Goal: Browse casually: Explore the website without a specific task or goal

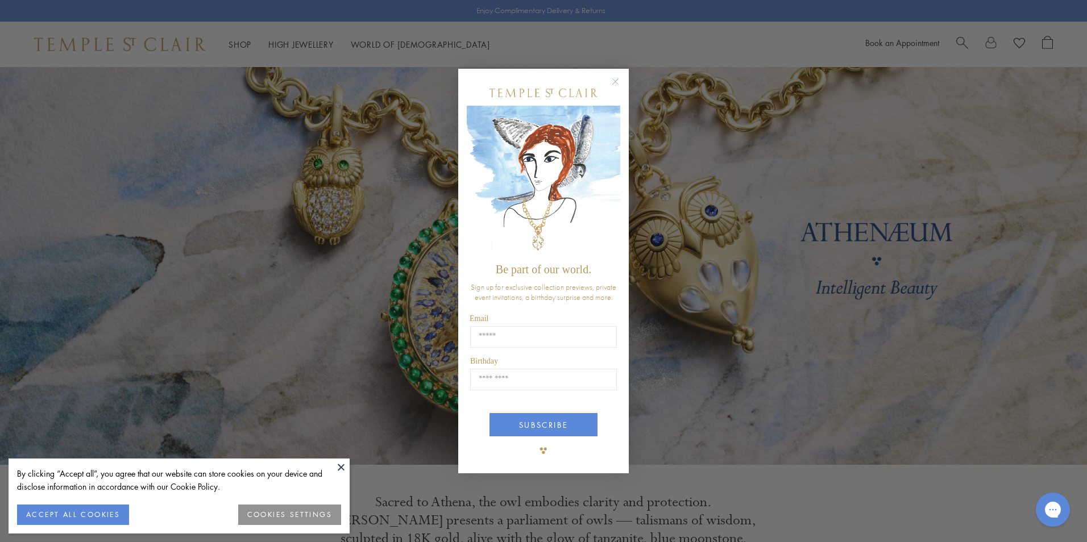
click at [342, 464] on button at bounding box center [340, 467] width 17 height 17
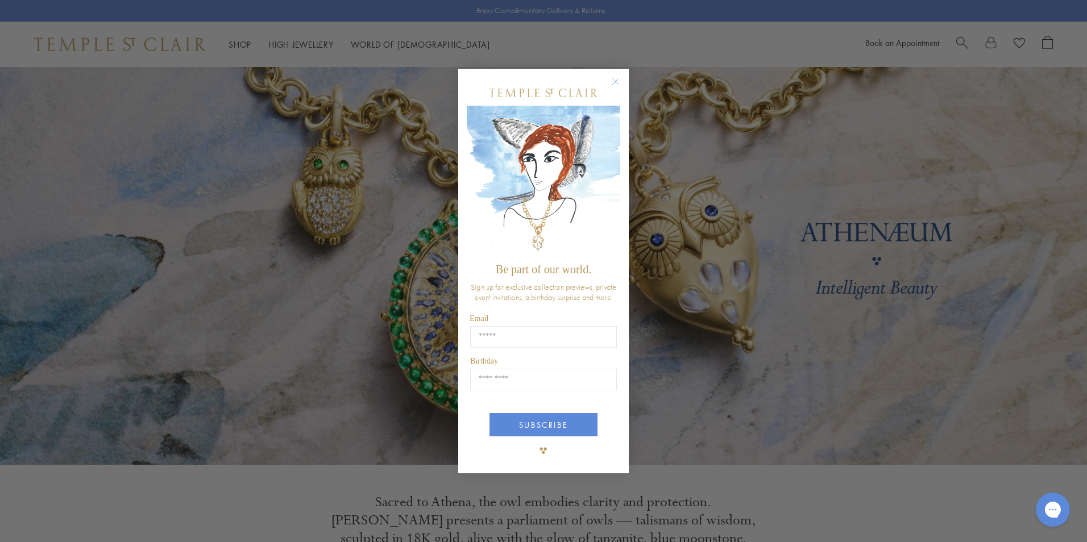
click at [619, 74] on icon "Close dialog" at bounding box center [615, 81] width 14 height 14
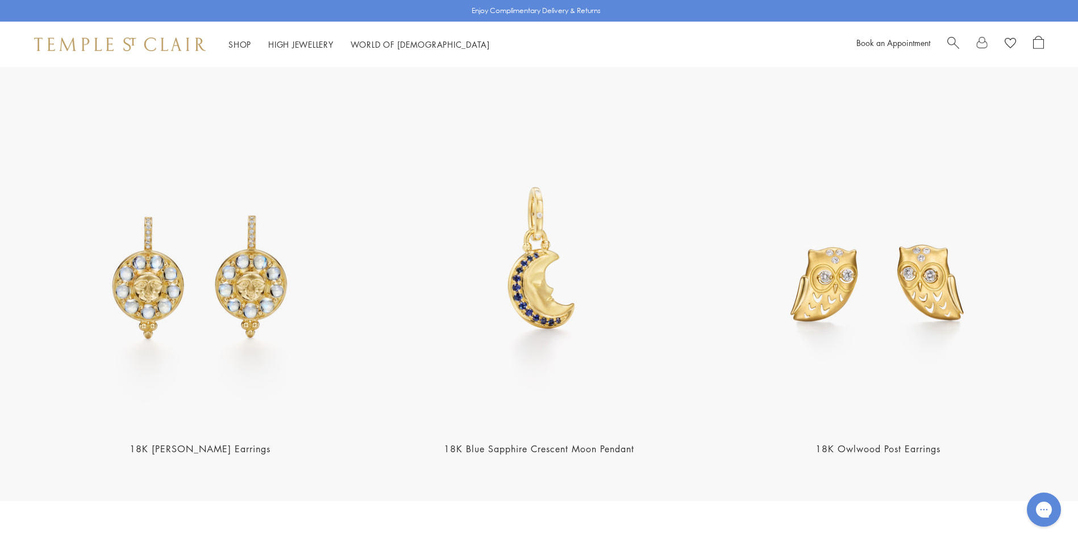
scroll to position [1705, 0]
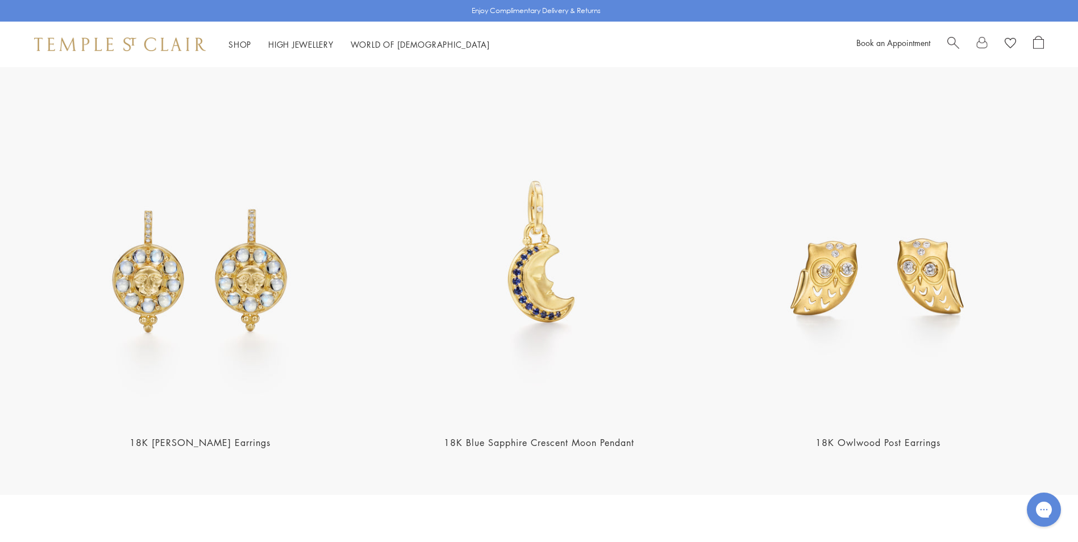
click at [550, 242] on img at bounding box center [539, 257] width 332 height 332
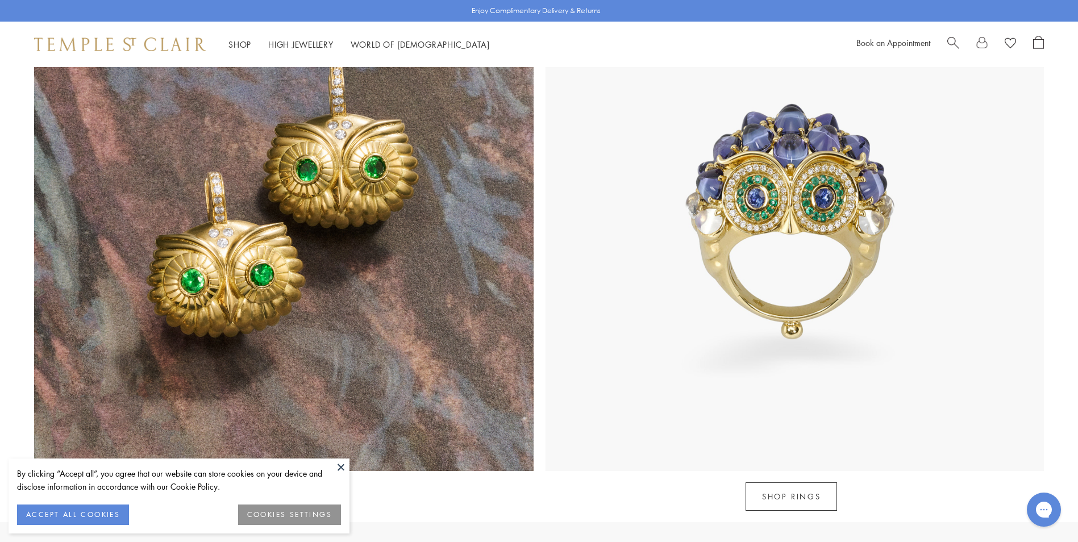
scroll to position [1705, 0]
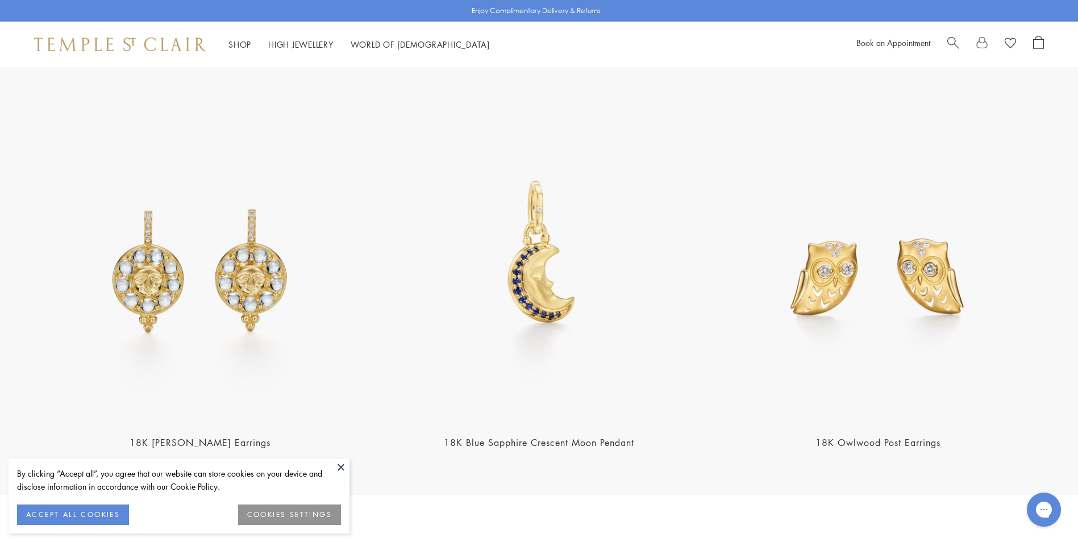
click at [242, 276] on img at bounding box center [200, 257] width 332 height 332
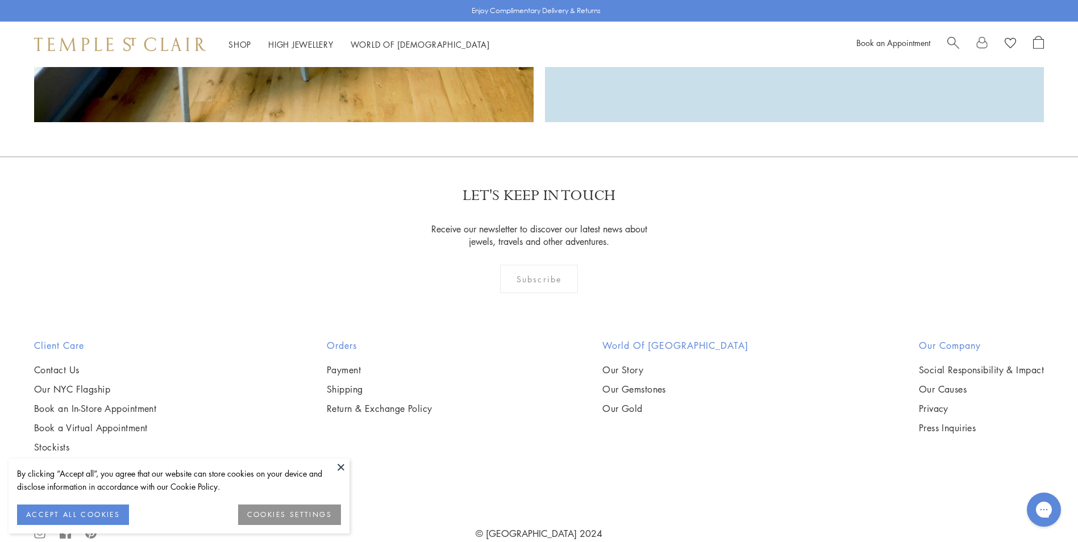
scroll to position [3673, 0]
